Goal: Task Accomplishment & Management: Manage account settings

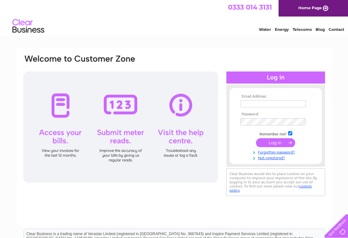
type input "[EMAIL_ADDRESS][DOMAIN_NAME]"
click at [280, 145] on input "submit" at bounding box center [275, 142] width 39 height 9
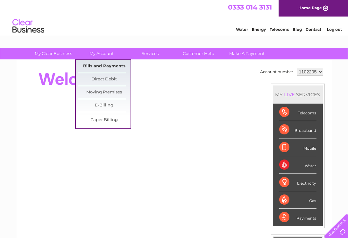
click at [119, 65] on link "Bills and Payments" at bounding box center [104, 66] width 53 height 13
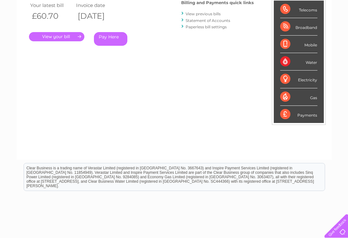
scroll to position [95, 0]
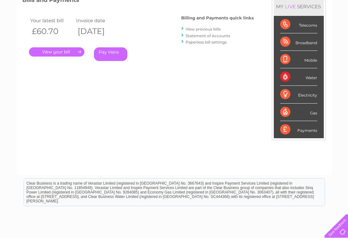
click at [64, 52] on link "." at bounding box center [56, 51] width 55 height 9
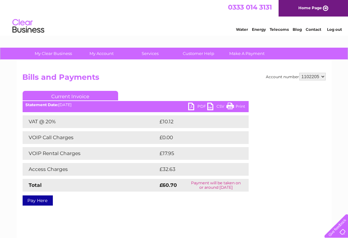
click at [191, 106] on link "PDF" at bounding box center [197, 107] width 19 height 9
